Goal: Task Accomplishment & Management: Manage account settings

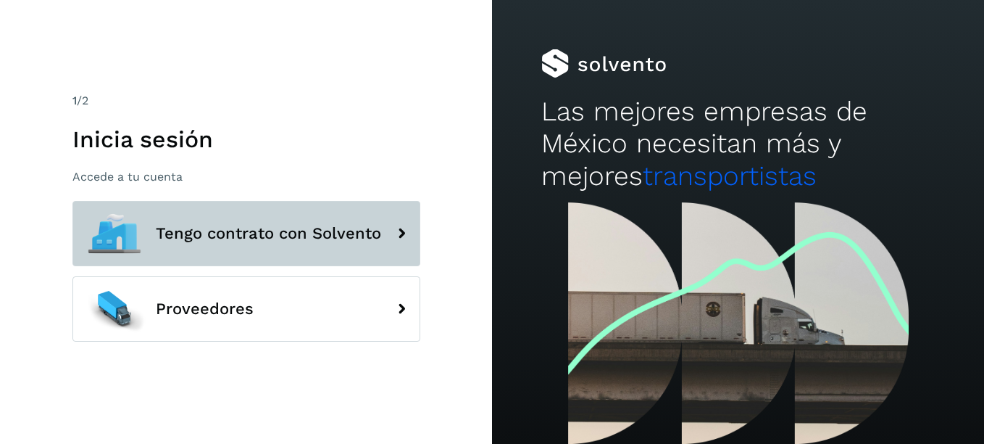
click at [336, 251] on button "Tengo contrato con Solvento" at bounding box center [246, 233] width 348 height 65
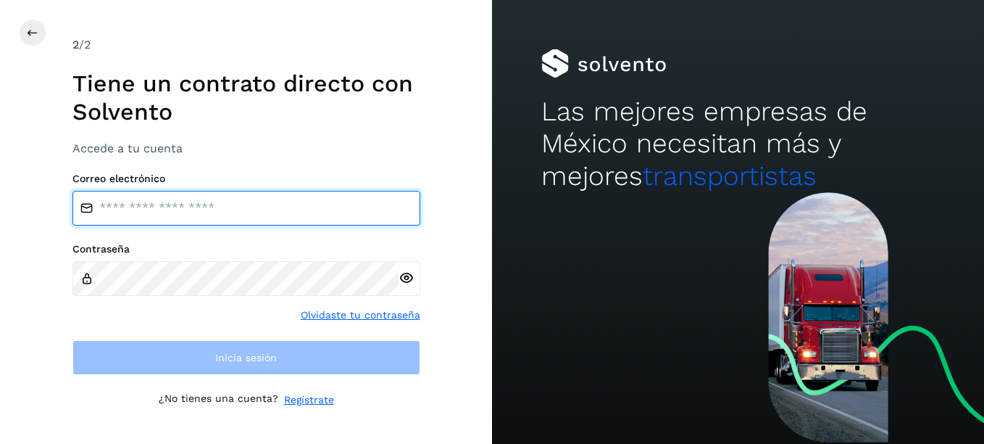
click at [273, 201] on input "email" at bounding box center [246, 208] width 348 height 35
type input "**********"
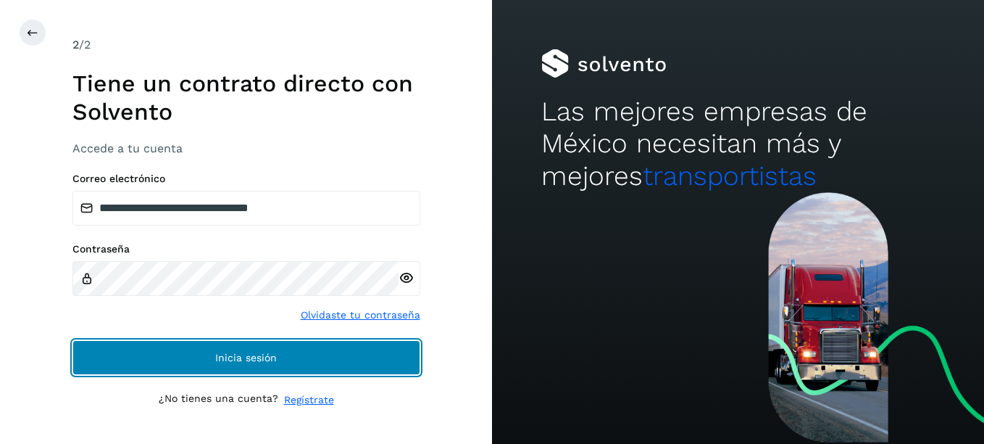
click at [236, 354] on span "Inicia sesión" at bounding box center [246, 357] width 62 height 10
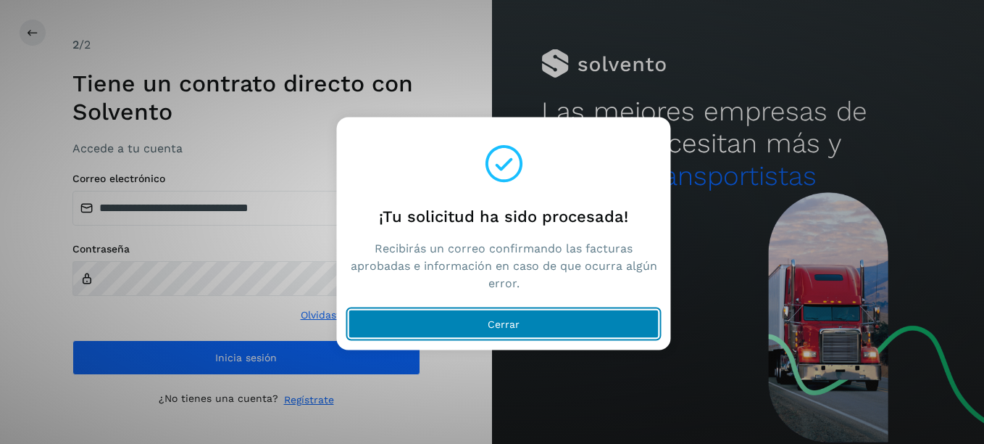
click at [504, 320] on span "Cerrar" at bounding box center [504, 324] width 32 height 10
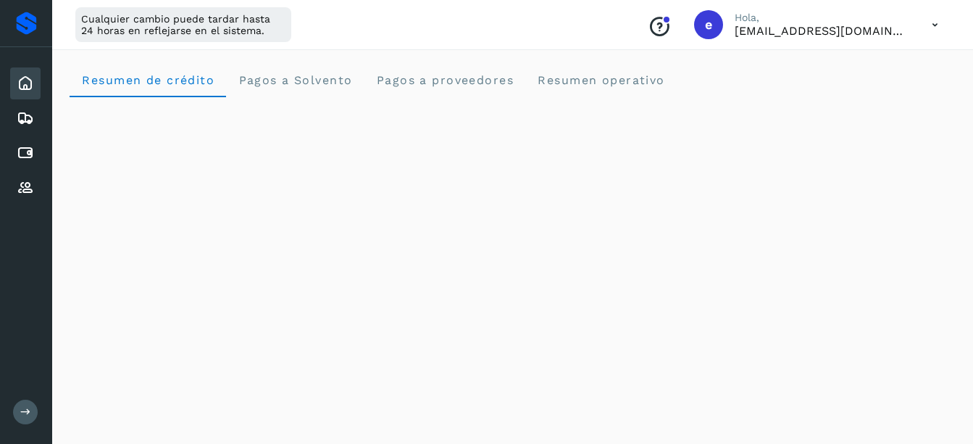
click at [937, 22] on icon at bounding box center [935, 25] width 30 height 30
click at [852, 93] on div "Cerrar sesión" at bounding box center [863, 94] width 172 height 28
